Goal: Information Seeking & Learning: Learn about a topic

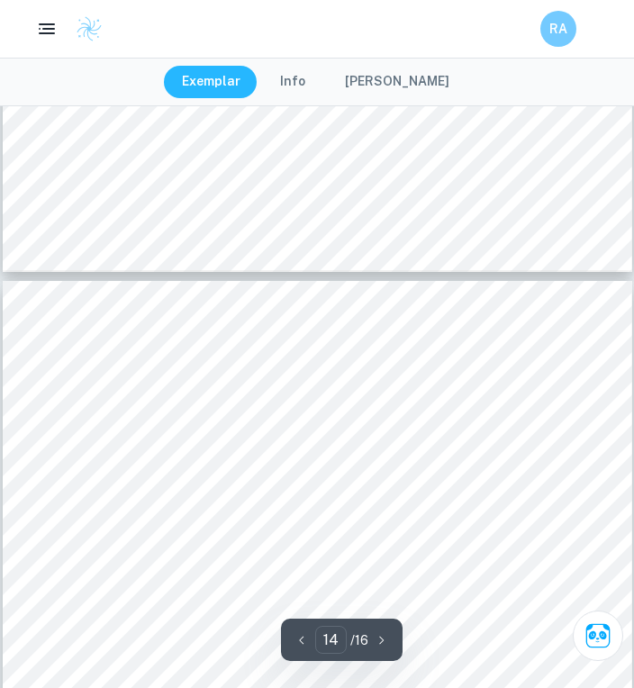
scroll to position [11841, 0]
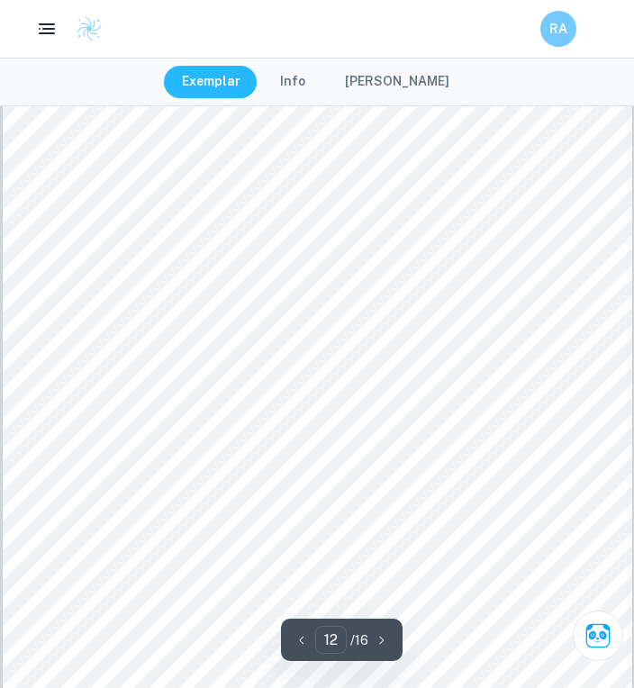
type input "11"
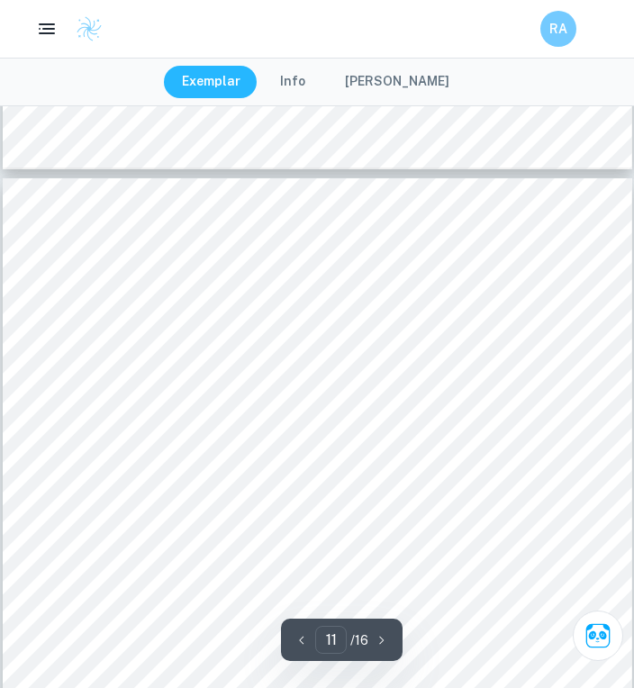
scroll to position [9126, 0]
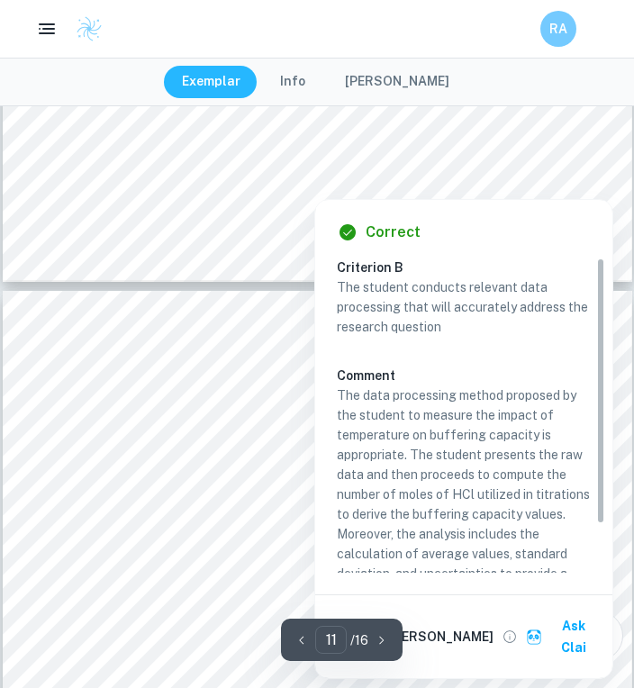
click at [470, 396] on p "The data processing method proposed by the student to measure the impact of tem…" at bounding box center [464, 504] width 254 height 238
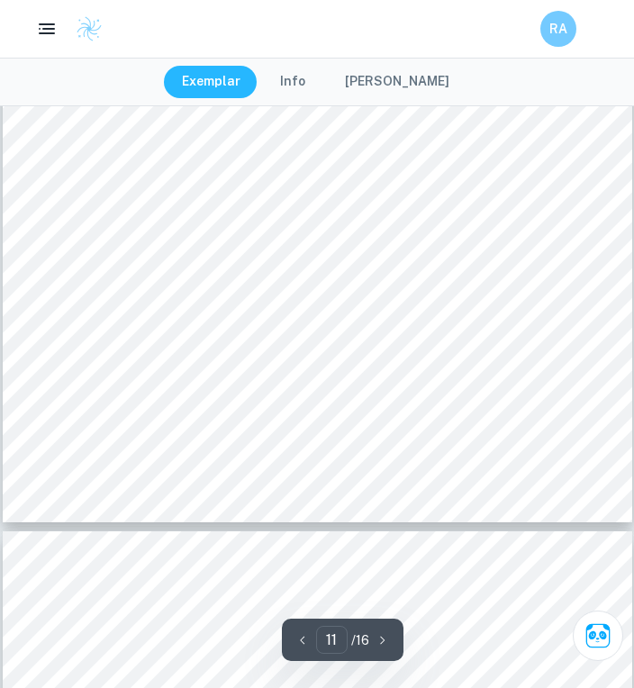
type input "12"
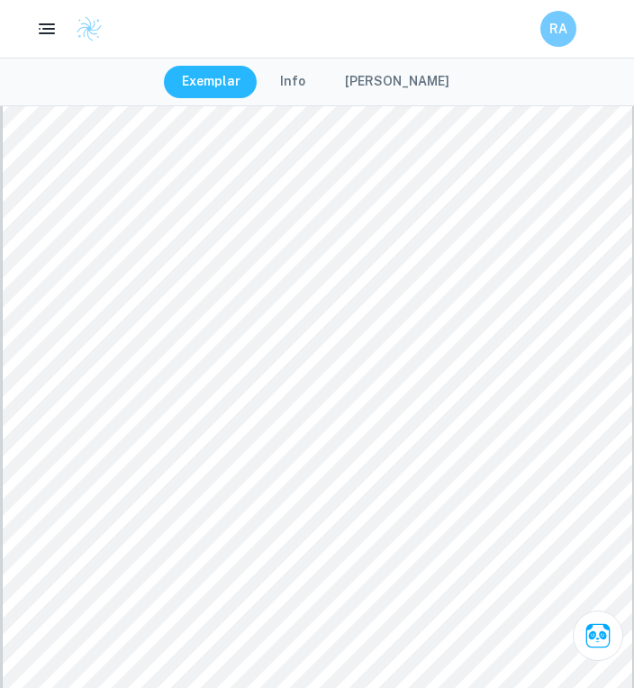
scroll to position [9903, 0]
